Goal: Go to known website

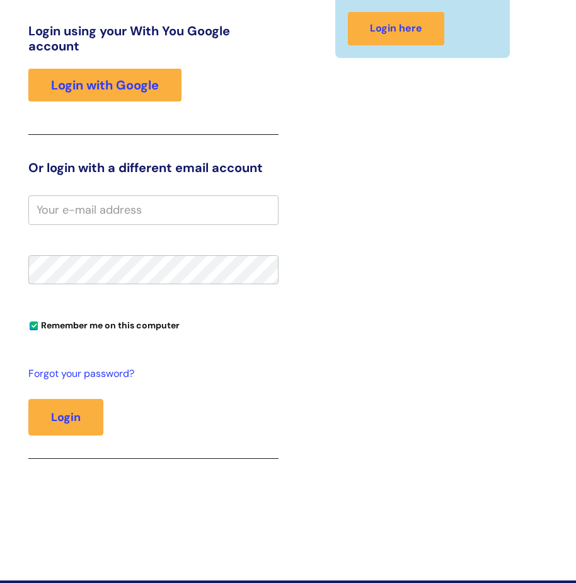
scroll to position [270, 0]
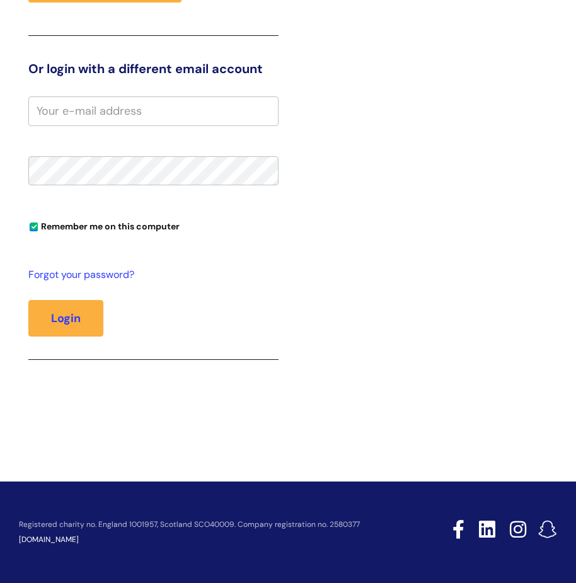
click at [148, 115] on input "email" at bounding box center [153, 110] width 250 height 29
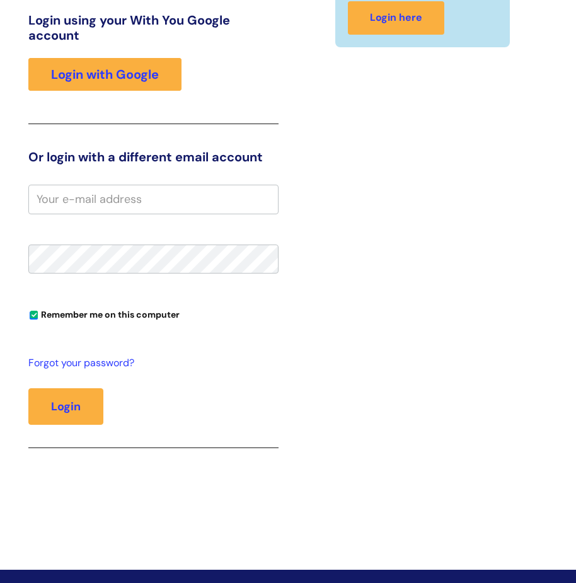
scroll to position [176, 0]
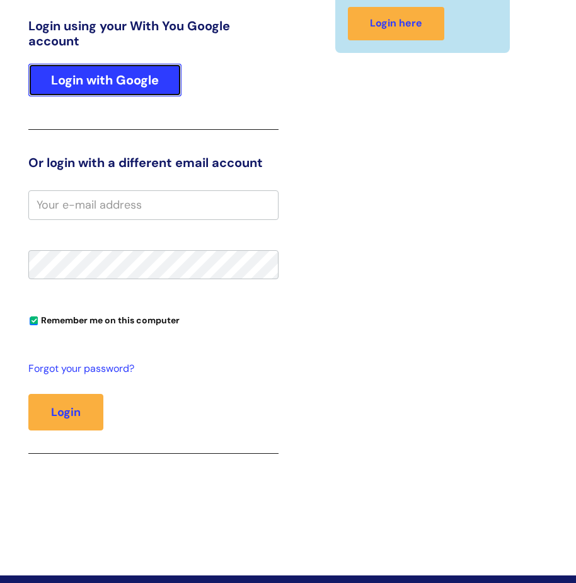
click at [68, 73] on link "Login with Google" at bounding box center [104, 80] width 153 height 33
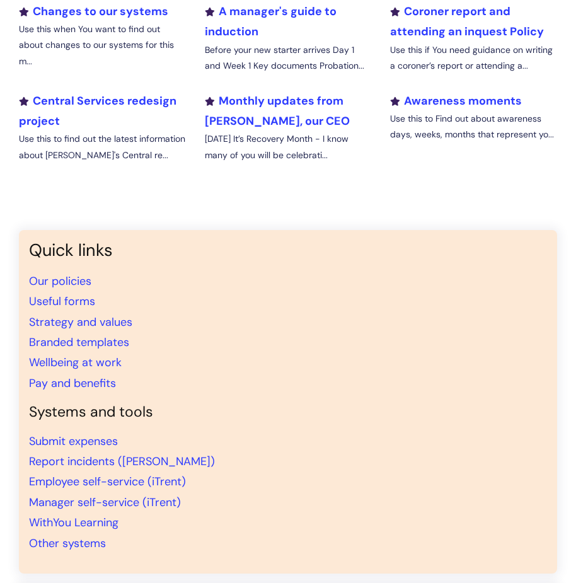
scroll to position [675, 0]
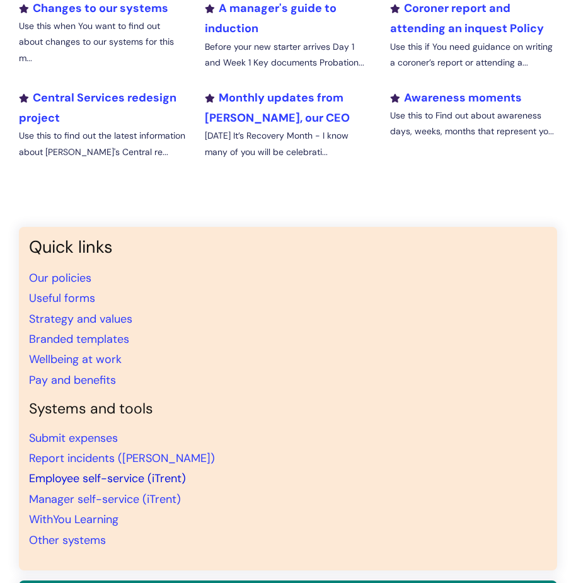
click at [122, 479] on link "Employee self-service (iTrent)" at bounding box center [107, 478] width 157 height 15
